Goal: Task Accomplishment & Management: Use online tool/utility

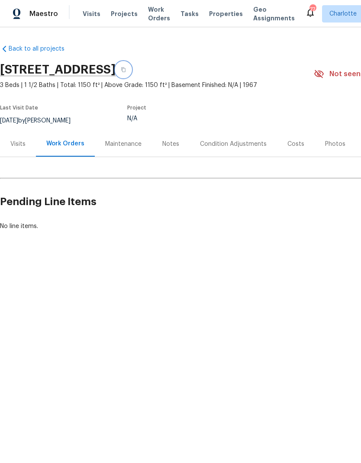
click at [131, 72] on button "button" at bounding box center [124, 70] width 16 height 16
click at [126, 72] on icon "button" at bounding box center [123, 69] width 5 height 5
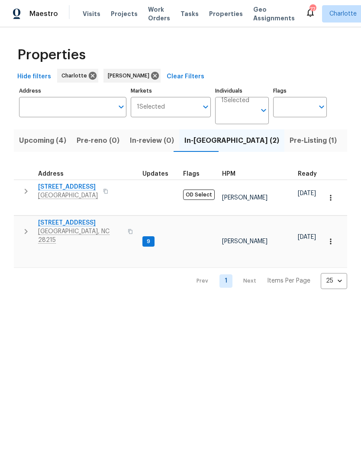
click at [50, 111] on input "Address" at bounding box center [66, 107] width 94 height 20
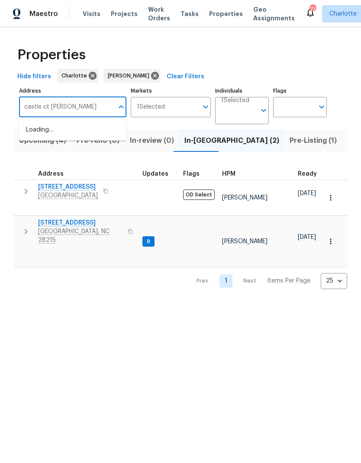
type input "castle ct charlotte"
click at [96, 152] on li "6139 Castle Ct Charlotte NC 28213" at bounding box center [72, 145] width 107 height 15
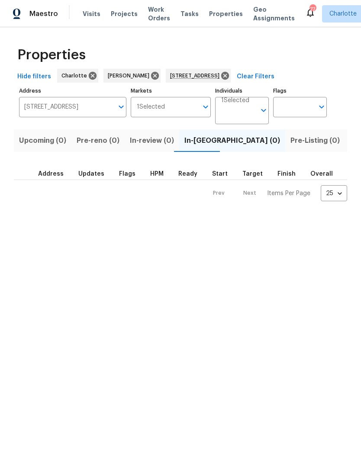
click at [350, 138] on span "Listed (1)" at bounding box center [365, 141] width 31 height 12
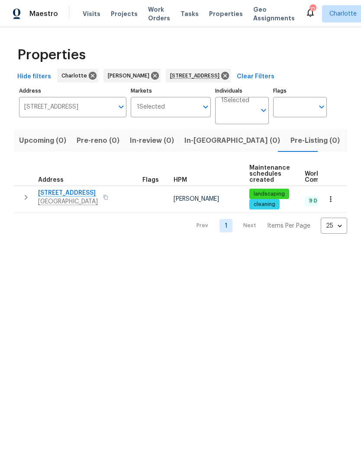
click at [28, 201] on icon "button" at bounding box center [26, 197] width 10 height 10
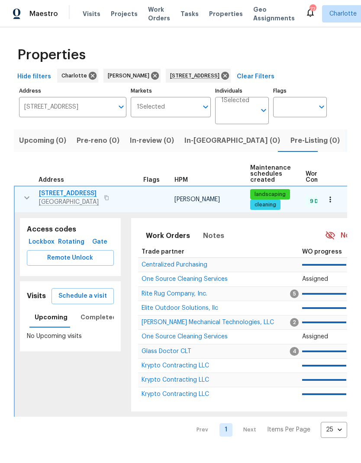
click at [64, 254] on span "Remote Unlock" at bounding box center [70, 258] width 73 height 11
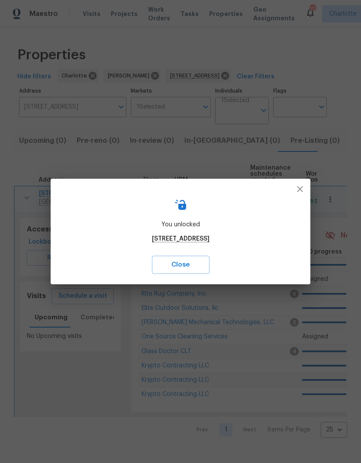
click at [200, 264] on span "Close" at bounding box center [180, 264] width 39 height 11
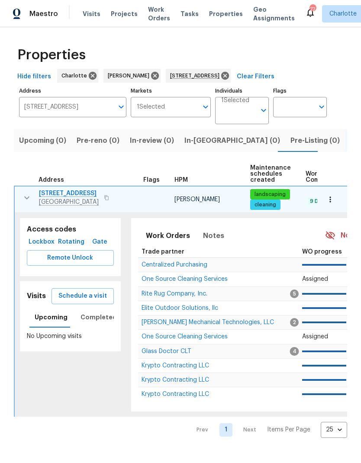
click at [87, 298] on span "Schedule a visit" at bounding box center [82, 296] width 48 height 11
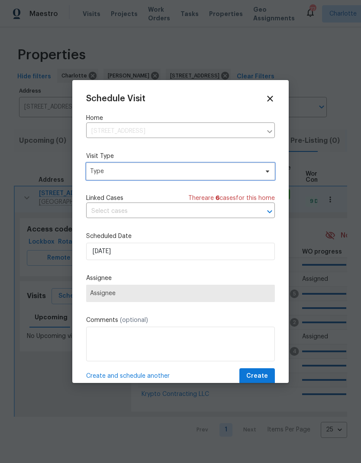
click at [248, 173] on span "Type" at bounding box center [174, 171] width 168 height 9
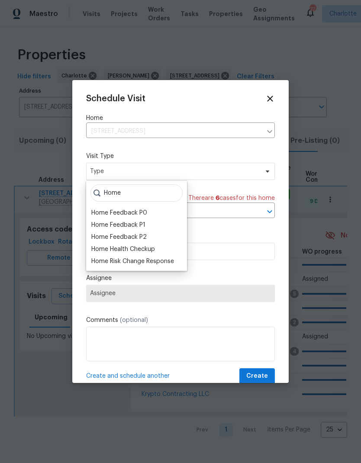
type input "Home"
click at [112, 248] on div "Home Health Checkup" at bounding box center [123, 249] width 64 height 9
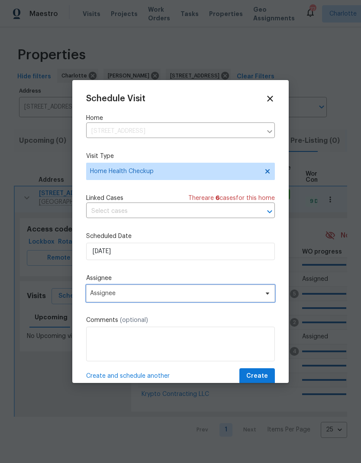
click at [245, 292] on span "Assignee" at bounding box center [180, 293] width 189 height 17
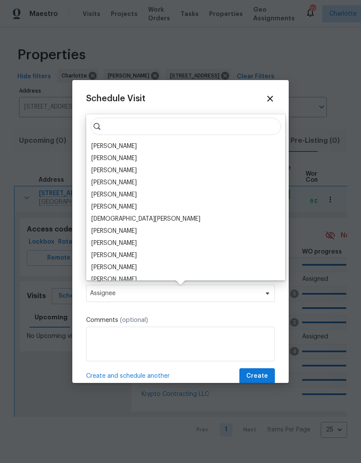
click at [107, 146] on div "[PERSON_NAME]" at bounding box center [113, 146] width 45 height 9
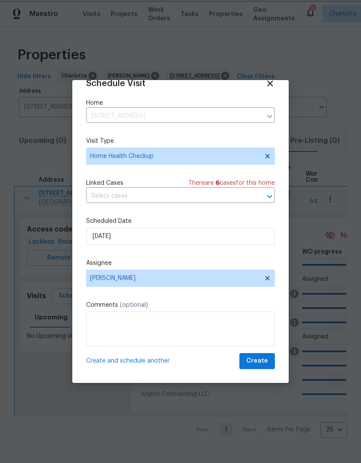
scroll to position [17, 0]
click at [266, 357] on span "Create" at bounding box center [257, 361] width 22 height 11
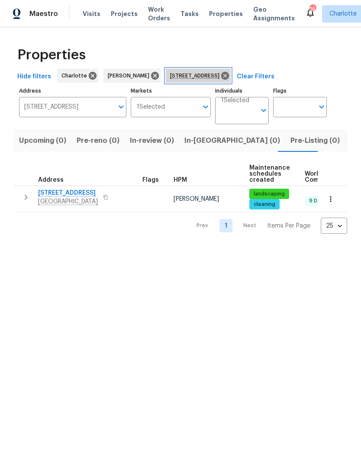
click at [229, 76] on icon at bounding box center [225, 76] width 8 height 8
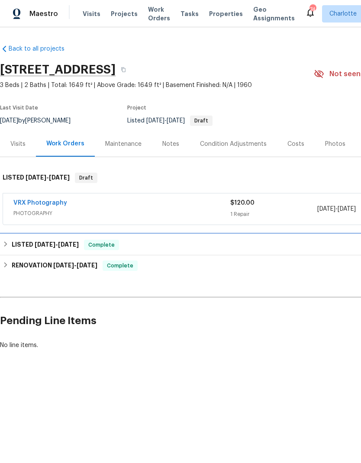
click at [52, 244] on span "[DATE]" at bounding box center [45, 244] width 21 height 6
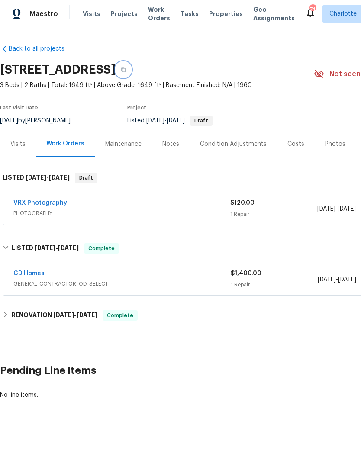
click at [126, 70] on icon "button" at bounding box center [123, 70] width 4 height 5
